Goal: Task Accomplishment & Management: Manage account settings

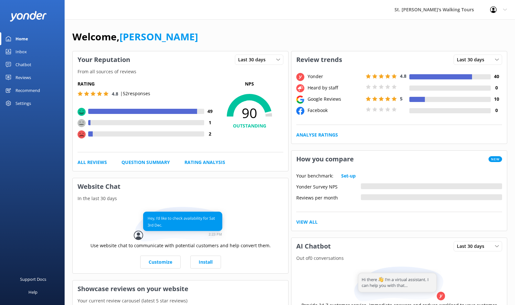
click at [21, 79] on div "Reviews" at bounding box center [24, 77] width 16 height 13
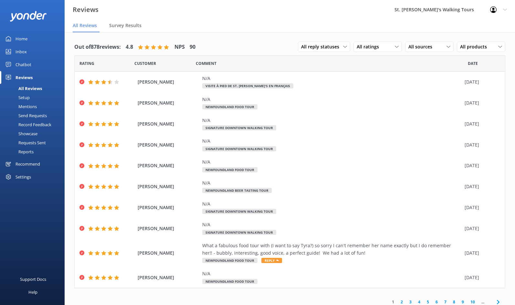
click at [71, 45] on div "Out of 878 reviews: 4.8 NPS 90 All reply statuses All reply statuses Needs a re…" at bounding box center [290, 174] width 451 height 284
click at [70, 46] on div "Out of 878 reviews: 4.8 NPS 90 All reply statuses All reply statuses Needs a re…" at bounding box center [290, 174] width 451 height 284
click at [339, 44] on span "All reply statuses" at bounding box center [322, 46] width 42 height 7
click at [365, 45] on span "All ratings" at bounding box center [370, 46] width 26 height 7
click at [374, 98] on div "Detractors" at bounding box center [378, 99] width 30 height 6
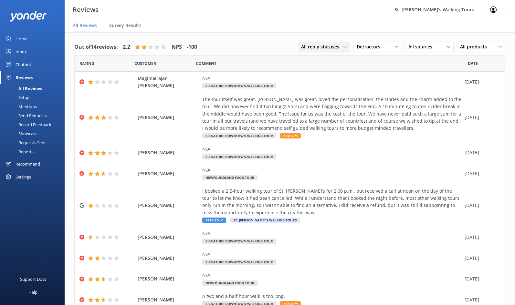
click at [337, 48] on span "All reply statuses" at bounding box center [322, 46] width 42 height 7
click at [377, 47] on span "Detractors" at bounding box center [370, 46] width 27 height 7
click at [375, 84] on div "Passives" at bounding box center [375, 86] width 25 height 6
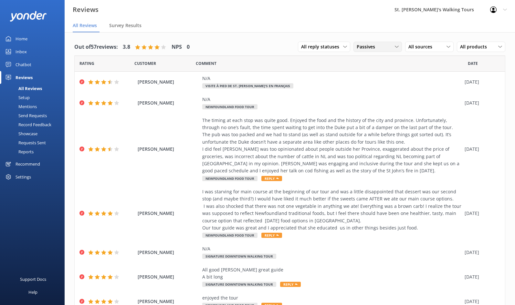
click at [366, 48] on span "Passives" at bounding box center [368, 46] width 22 height 7
click at [375, 99] on div "Detractors" at bounding box center [378, 99] width 30 height 6
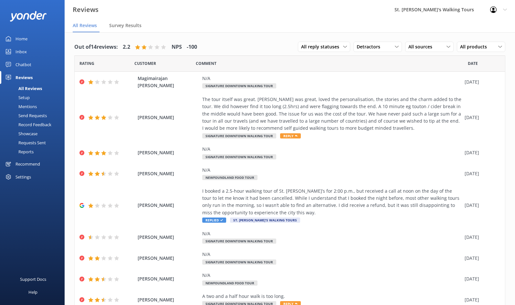
click at [21, 38] on div "Home" at bounding box center [22, 38] width 12 height 13
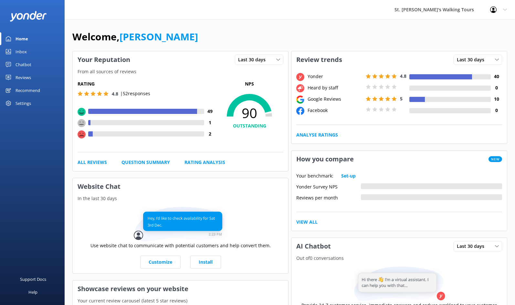
scroll to position [1, 0]
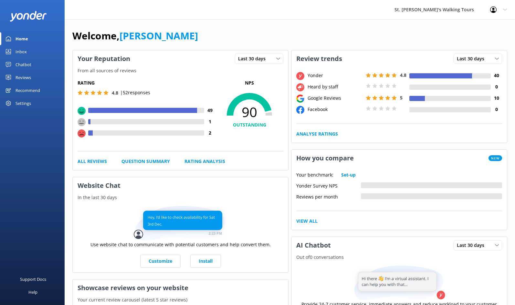
click at [25, 75] on div "Reviews" at bounding box center [24, 77] width 16 height 13
